Goal: Information Seeking & Learning: Learn about a topic

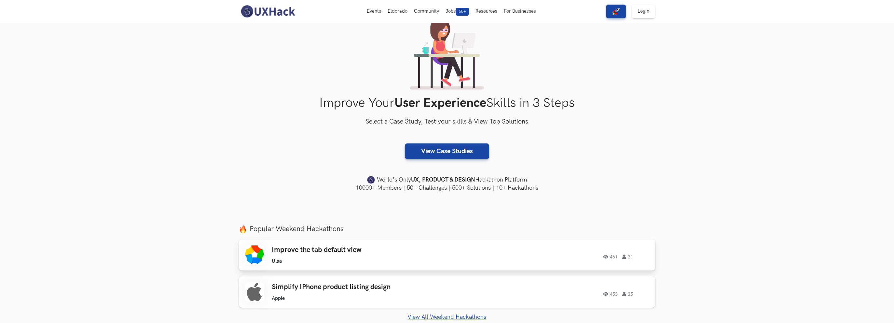
scroll to position [43, 0]
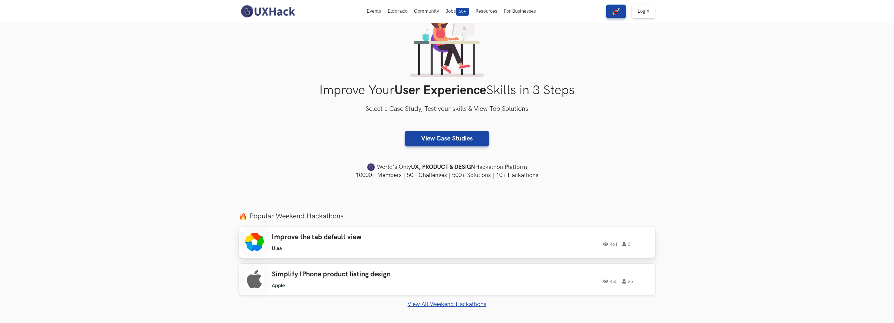
click at [424, 233] on h3 "Improve the tab default view" at bounding box center [364, 237] width 185 height 8
drag, startPoint x: 188, startPoint y: 0, endPoint x: 240, endPoint y: 98, distance: 111.3
click at [240, 98] on div "Improve Your User Experience Skills in 3 Steps Select a Case Study, Test your s…" at bounding box center [447, 92] width 417 height 173
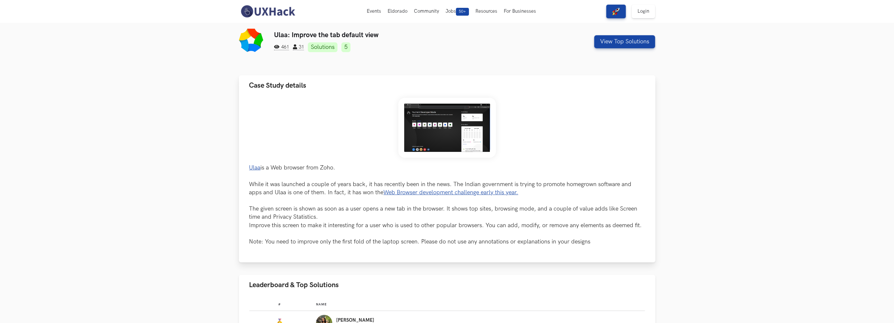
click at [260, 166] on link "Ulaa" at bounding box center [254, 167] width 11 height 7
drag, startPoint x: 445, startPoint y: 190, endPoint x: 423, endPoint y: 174, distance: 28.1
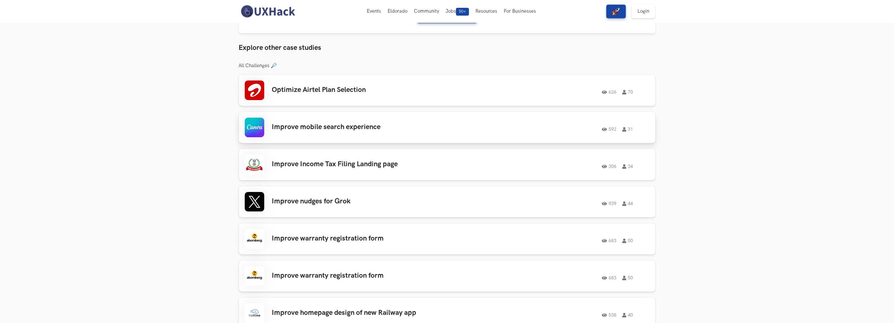
scroll to position [347, 0]
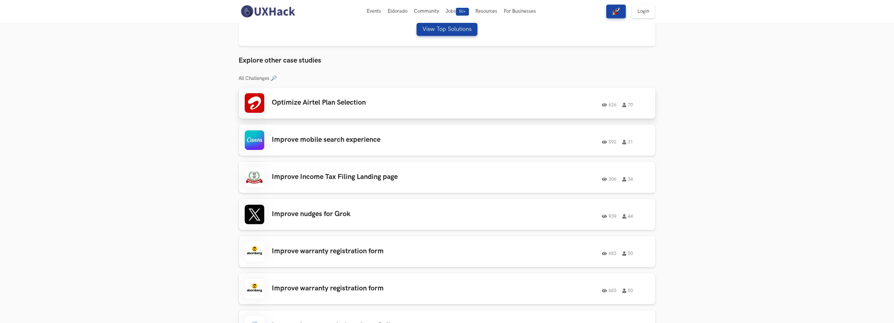
click at [390, 113] on link "Optimize Airtel Plan Selection 626 70 626 70" at bounding box center [447, 102] width 417 height 31
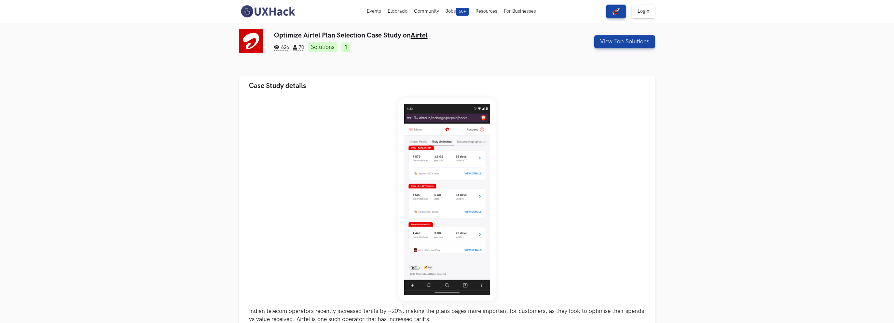
click at [285, 10] on img at bounding box center [268, 12] width 58 height 14
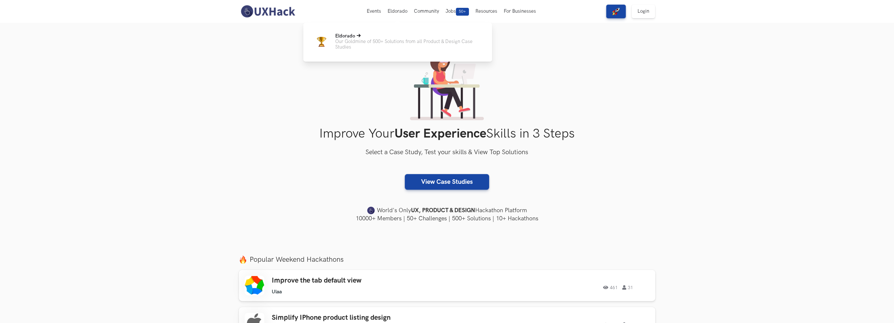
click at [397, 46] on p "Our Goldmine of 500+ Solutions from all Product & Design Case Studies" at bounding box center [408, 44] width 147 height 11
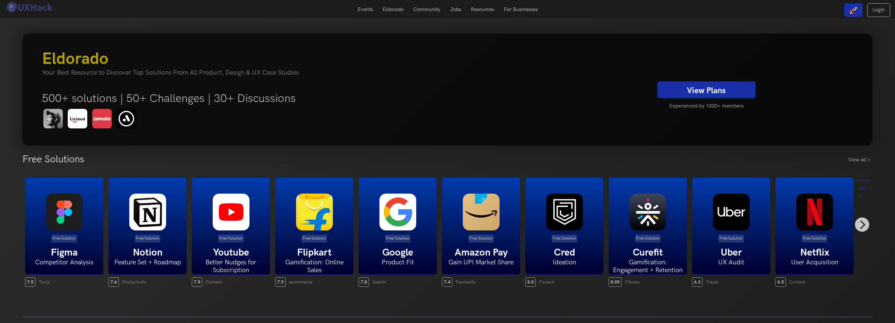
click at [63, 246] on h5 "Figma" at bounding box center [63, 252] width 77 height 12
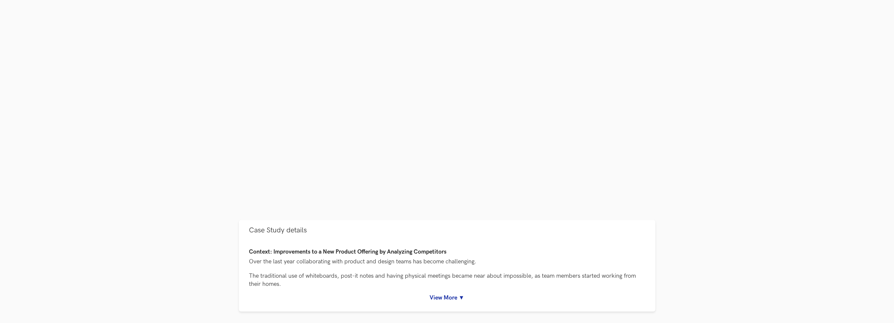
scroll to position [174, 0]
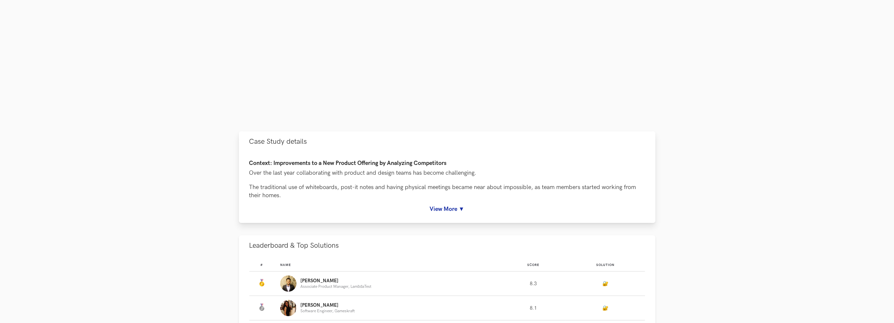
click at [451, 214] on div "Context: Improvements to a New Product Offering by Analyzing Competitors Over t…" at bounding box center [447, 187] width 417 height 71
click at [460, 203] on div "Context: Improvements to a New Product Offering by Analyzing Competitors Over t…" at bounding box center [447, 186] width 396 height 52
click at [451, 205] on link "View More ▼" at bounding box center [447, 208] width 396 height 7
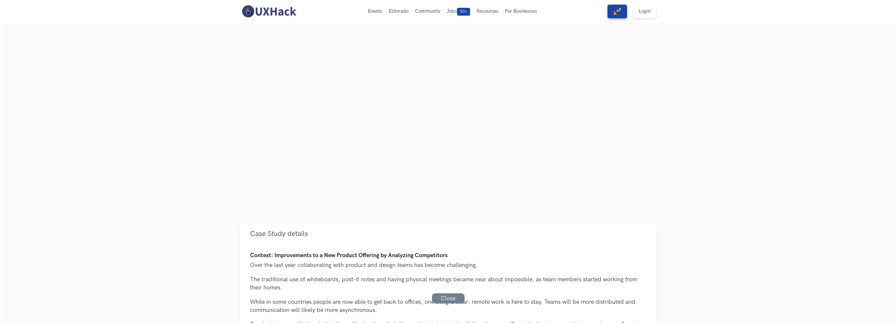
scroll to position [0, 0]
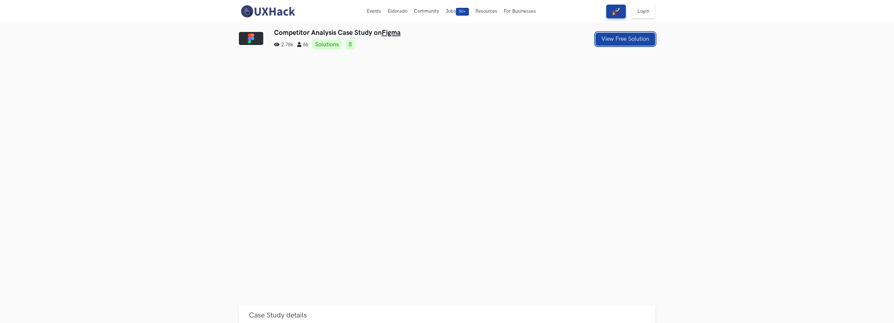
click at [621, 38] on button "View Free Solution" at bounding box center [626, 39] width 60 height 13
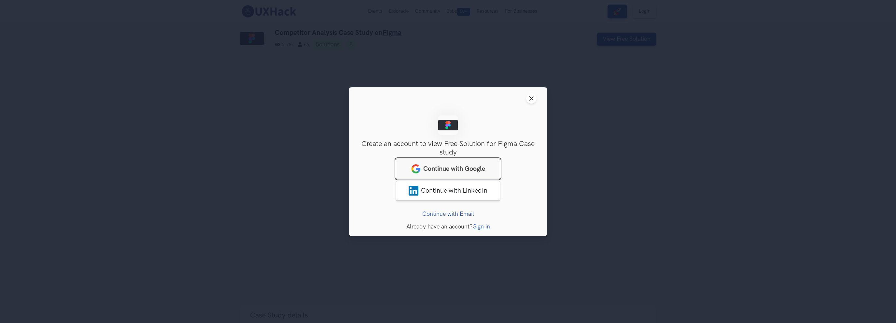
click at [464, 160] on link "Continue with Google" at bounding box center [448, 168] width 104 height 20
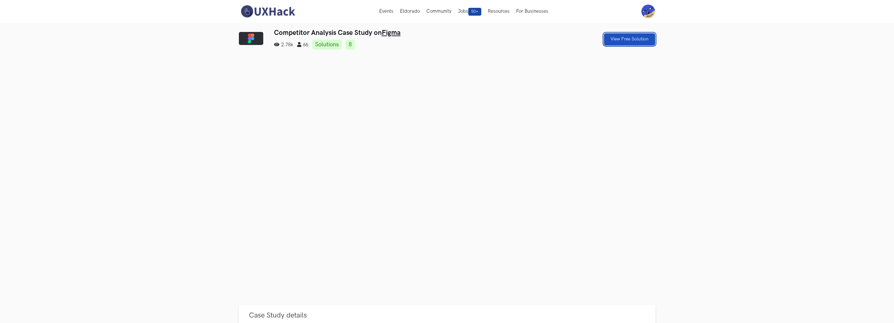
click at [632, 42] on link "View Free Solution" at bounding box center [629, 39] width 51 height 12
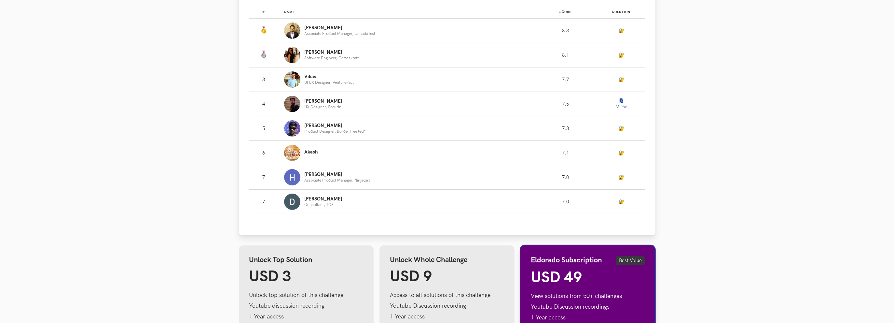
scroll to position [431, 0]
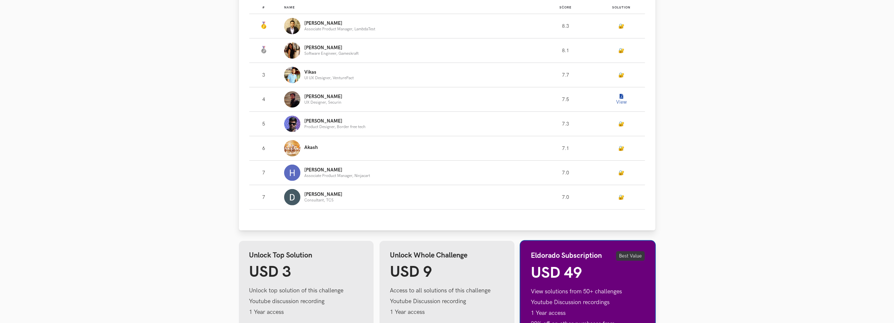
click at [625, 95] on button "View" at bounding box center [621, 99] width 13 height 13
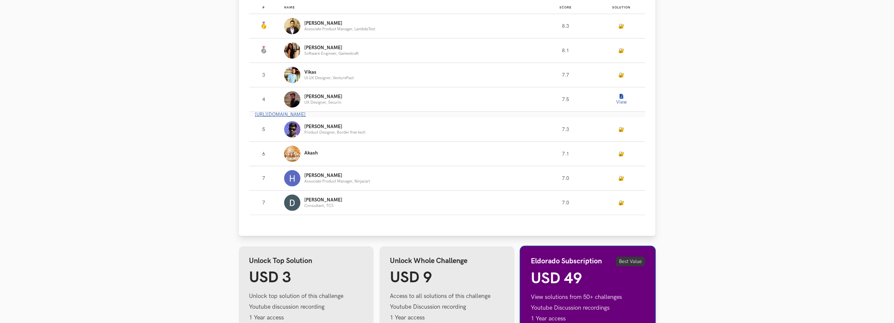
click at [306, 113] on link "https://www.notion.so/UXH-WC37_Figjam-602718188d794f8bae514c2c78e89ba8" at bounding box center [280, 115] width 51 height 6
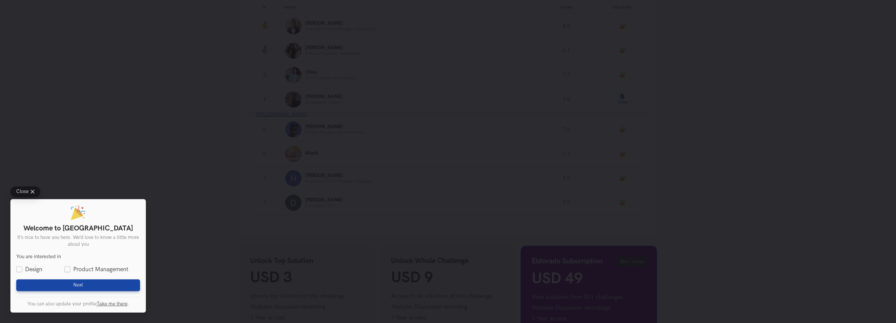
click at [289, 64] on div "Close Welcome to UXHack It’s nice to have you here. We’d love to know a little …" at bounding box center [448, 161] width 896 height 323
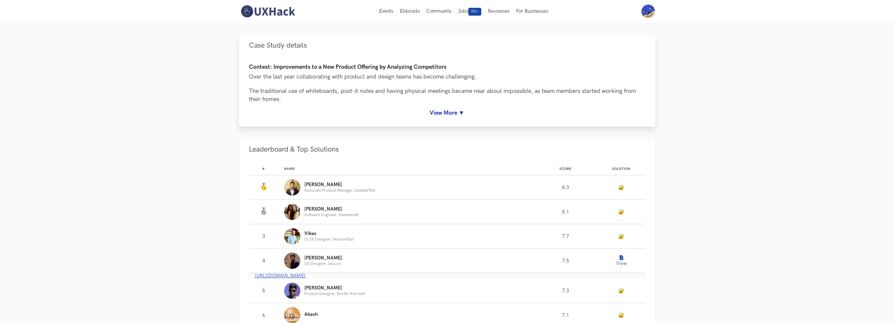
scroll to position [257, 0]
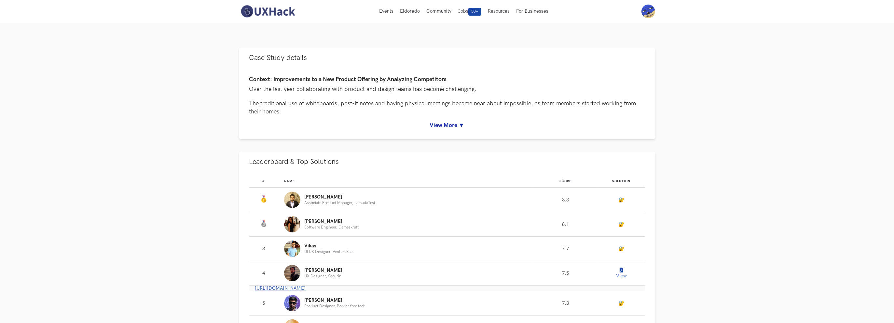
click at [260, 14] on img at bounding box center [268, 12] width 58 height 14
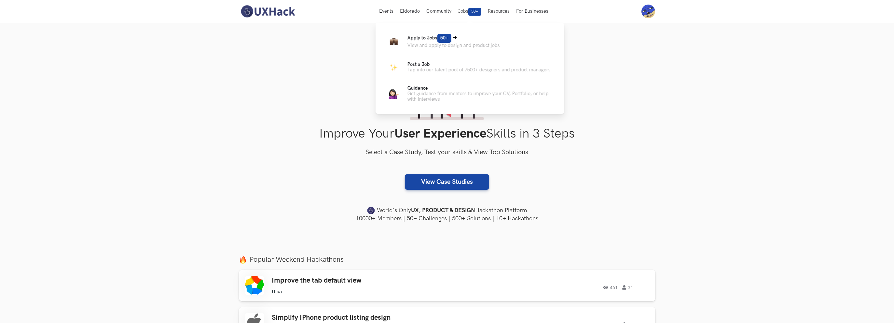
click at [462, 41] on p "Apply to Jobs 50+" at bounding box center [454, 38] width 92 height 9
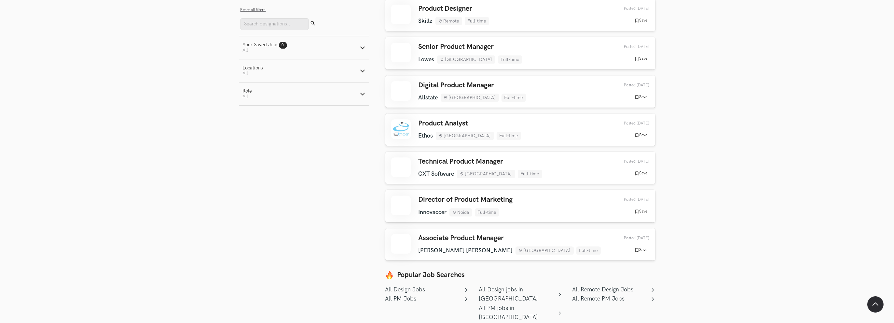
scroll to position [3517, 0]
